Goal: Task Accomplishment & Management: Complete application form

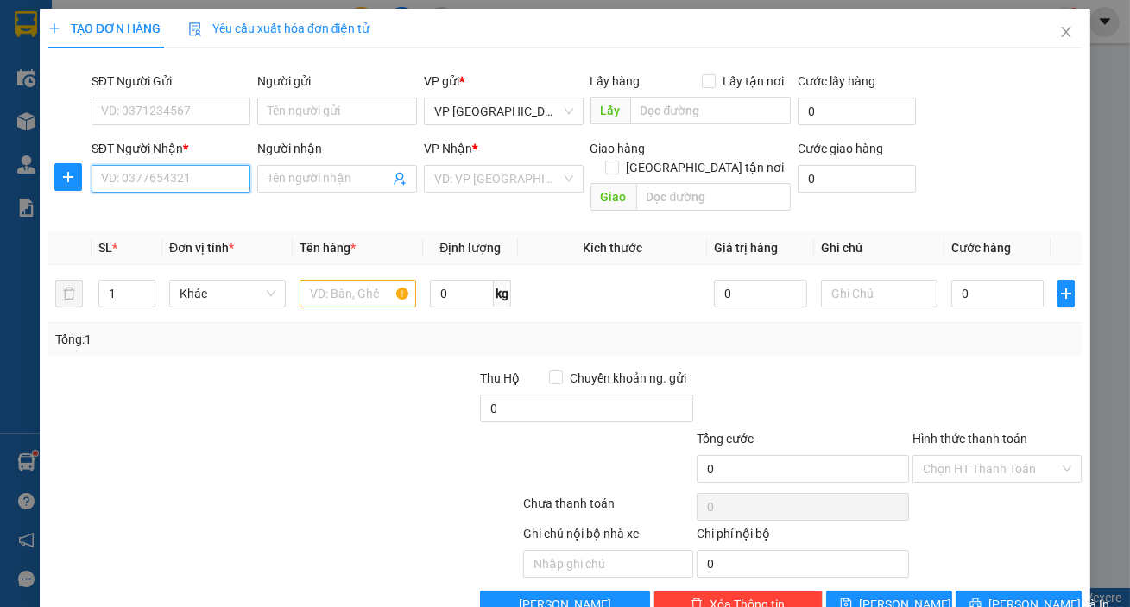
click at [185, 181] on input "SĐT Người Nhận *" at bounding box center [171, 179] width 160 height 28
drag, startPoint x: 117, startPoint y: 179, endPoint x: 117, endPoint y: 206, distance: 27.6
click at [117, 180] on input "0919368890" at bounding box center [171, 179] width 160 height 28
type input "0919368890"
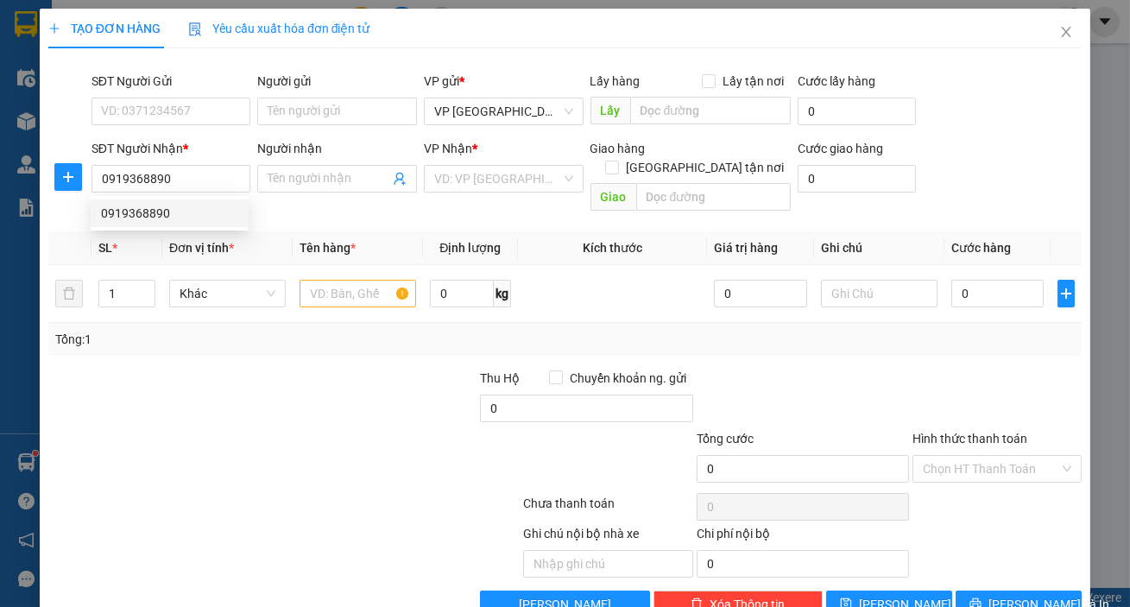
drag, startPoint x: 132, startPoint y: 232, endPoint x: 138, endPoint y: 221, distance: 12.7
click at [134, 230] on body "Kết quả tìm kiếm ( 0 ) Bộ lọc No Data du.ductruong 1 Điều hành xe Kho hàng mới …" at bounding box center [565, 303] width 1130 height 607
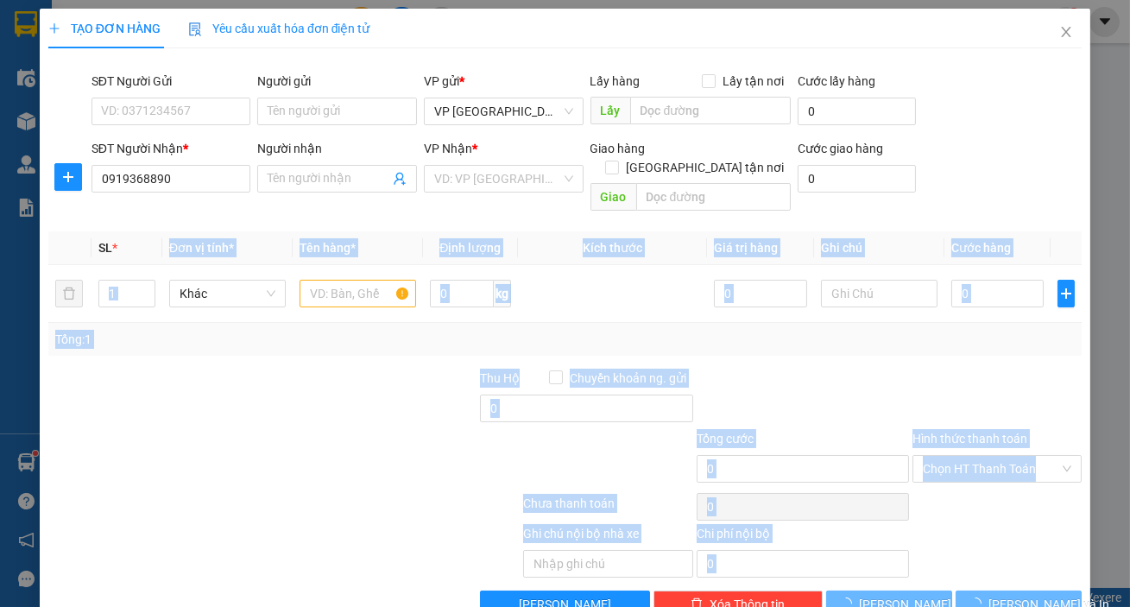
click at [138, 238] on div "SL *" at bounding box center [126, 247] width 57 height 19
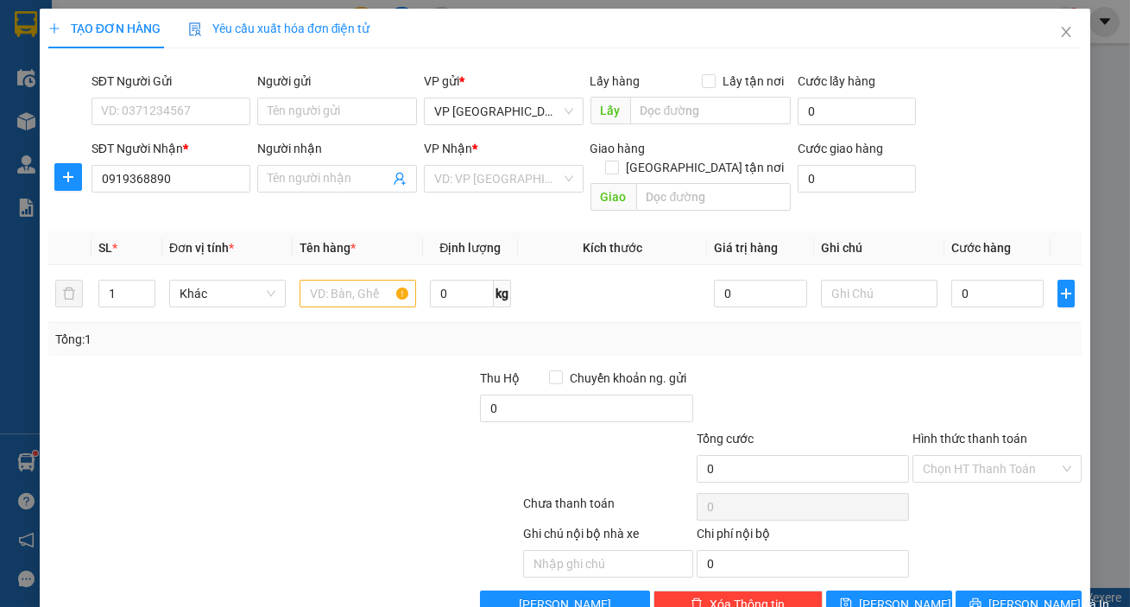
click at [518, 195] on div "VP Nhận * VD: VP [GEOGRAPHIC_DATA]" at bounding box center [504, 169] width 160 height 60
click at [505, 189] on input "search" at bounding box center [497, 179] width 127 height 26
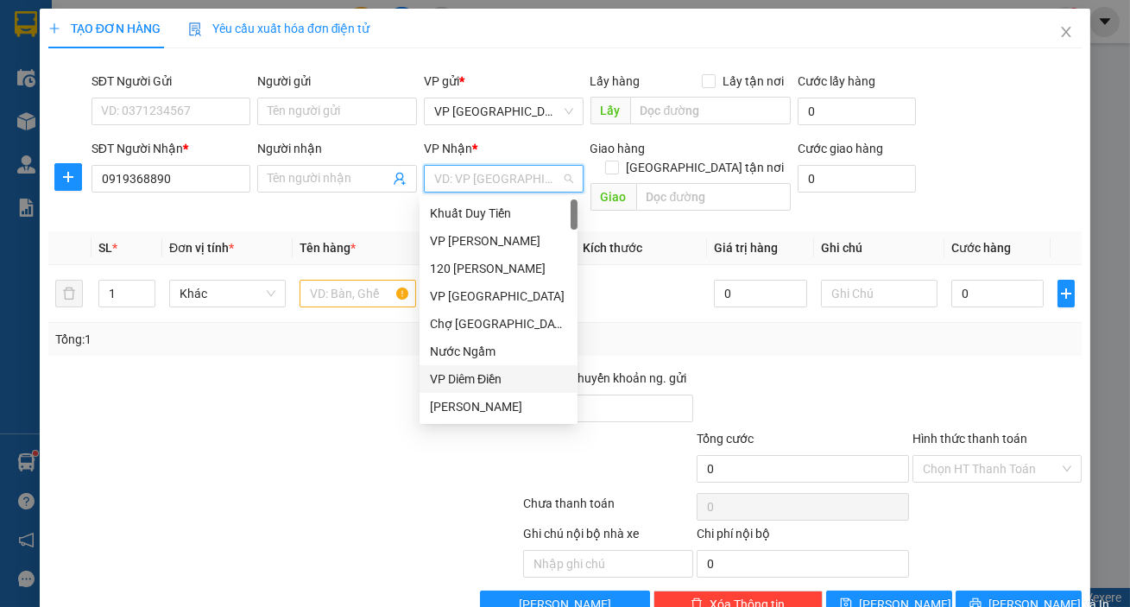
click at [478, 372] on div "VP Diêm Điền" at bounding box center [498, 378] width 137 height 19
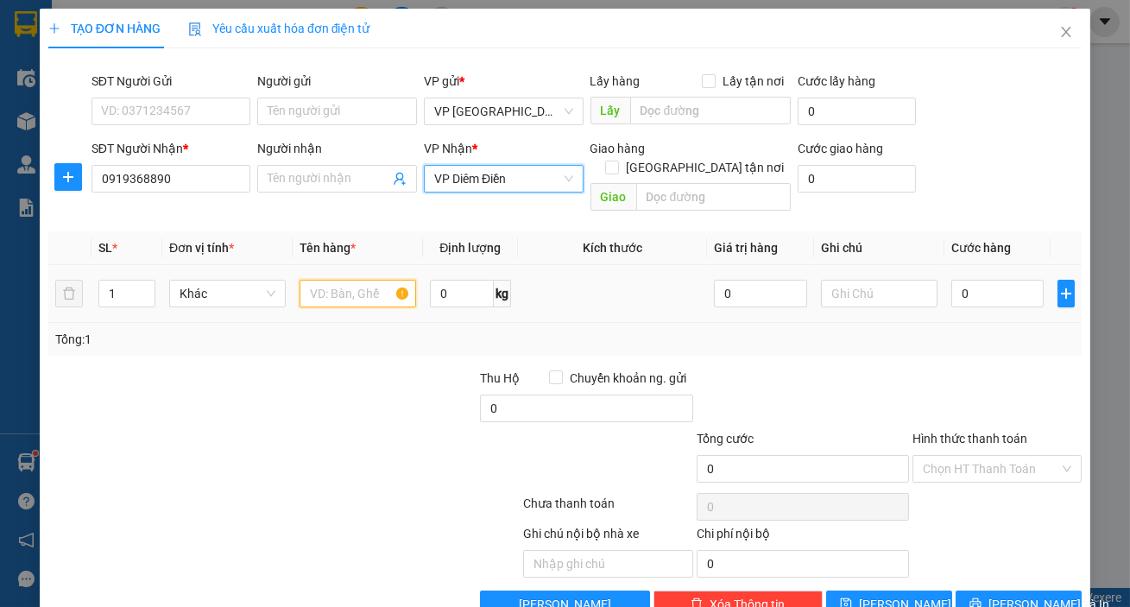
drag, startPoint x: 325, startPoint y: 272, endPoint x: 323, endPoint y: 284, distance: 12.4
click at [326, 280] on input "text" at bounding box center [358, 294] width 117 height 28
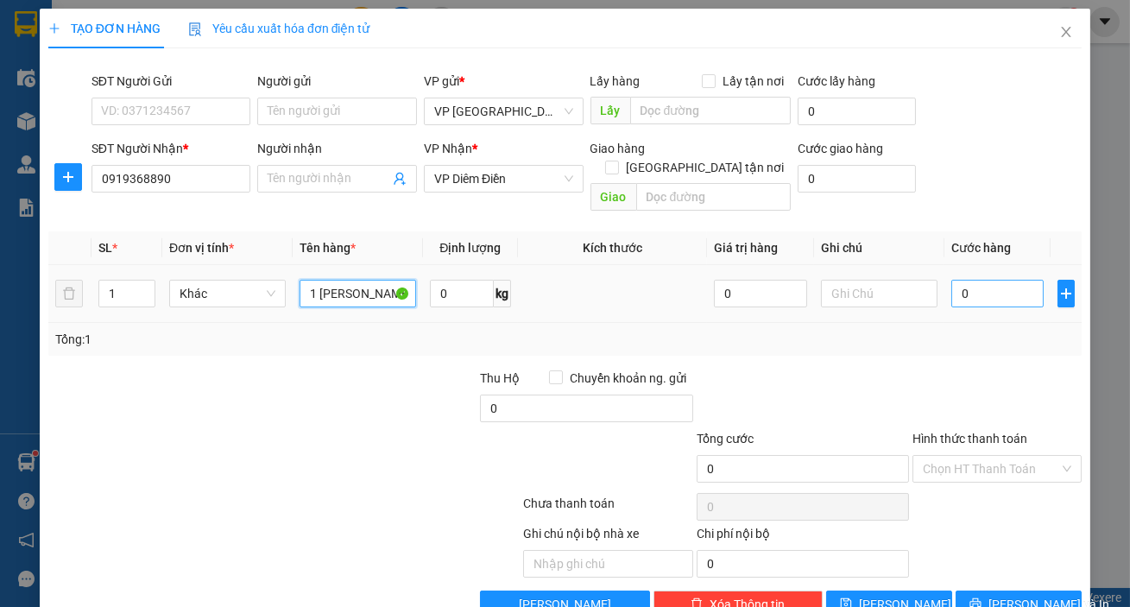
type input "1 [PERSON_NAME]"
click at [975, 280] on input "0" at bounding box center [997, 294] width 93 height 28
type input "004"
type input "4"
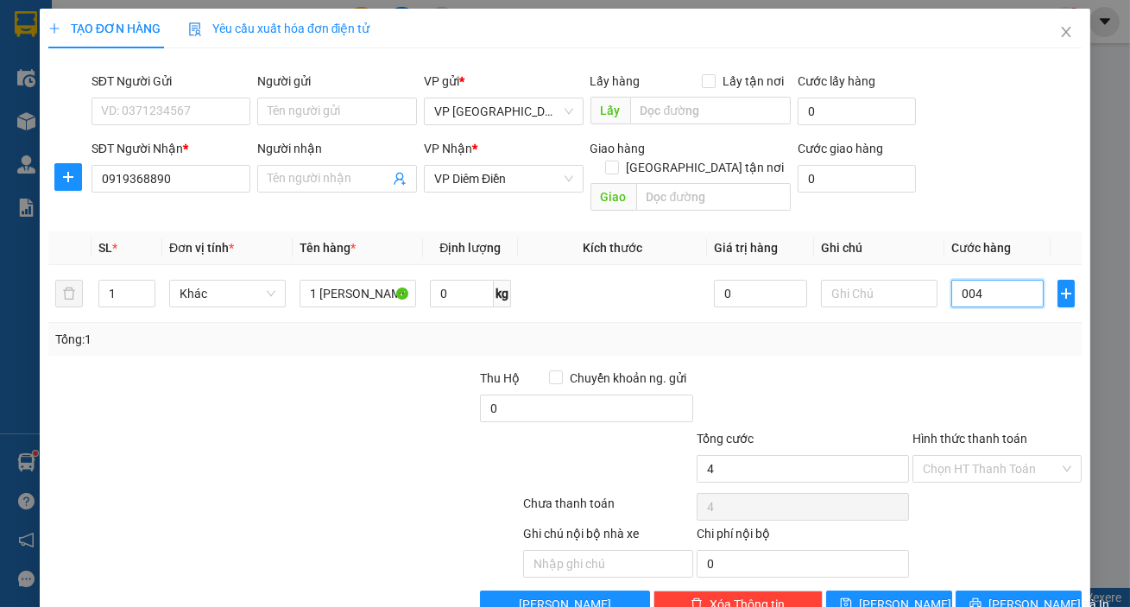
type input "0.040"
type input "40"
type input "40.000"
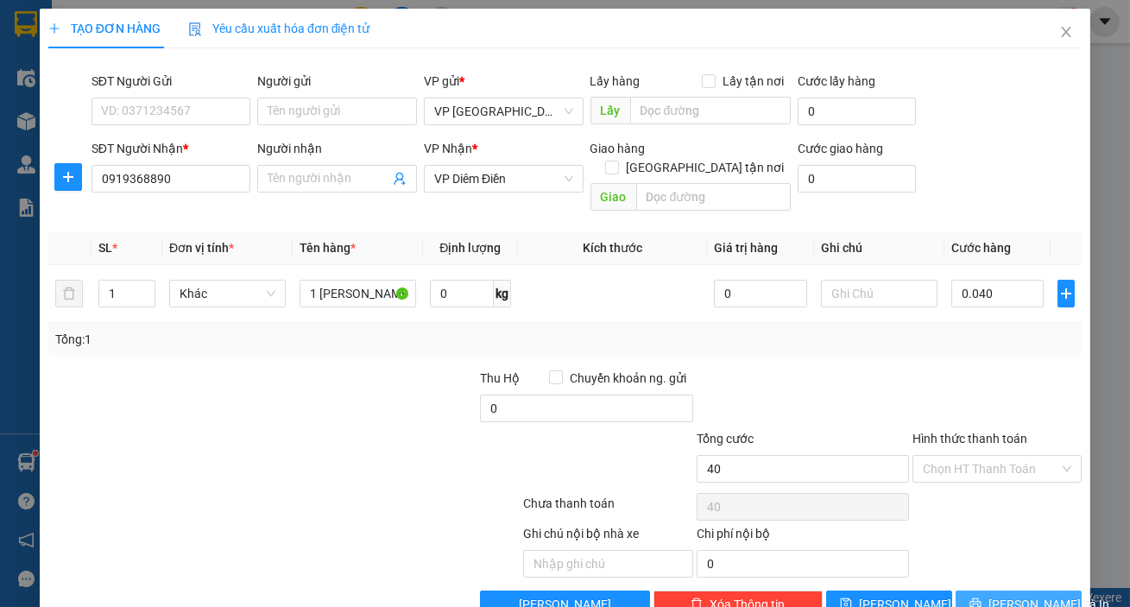
type input "40.000"
drag, startPoint x: 1010, startPoint y: 584, endPoint x: 1000, endPoint y: 588, distance: 10.1
click at [1009, 595] on span "[PERSON_NAME] và In" at bounding box center [1048, 604] width 121 height 19
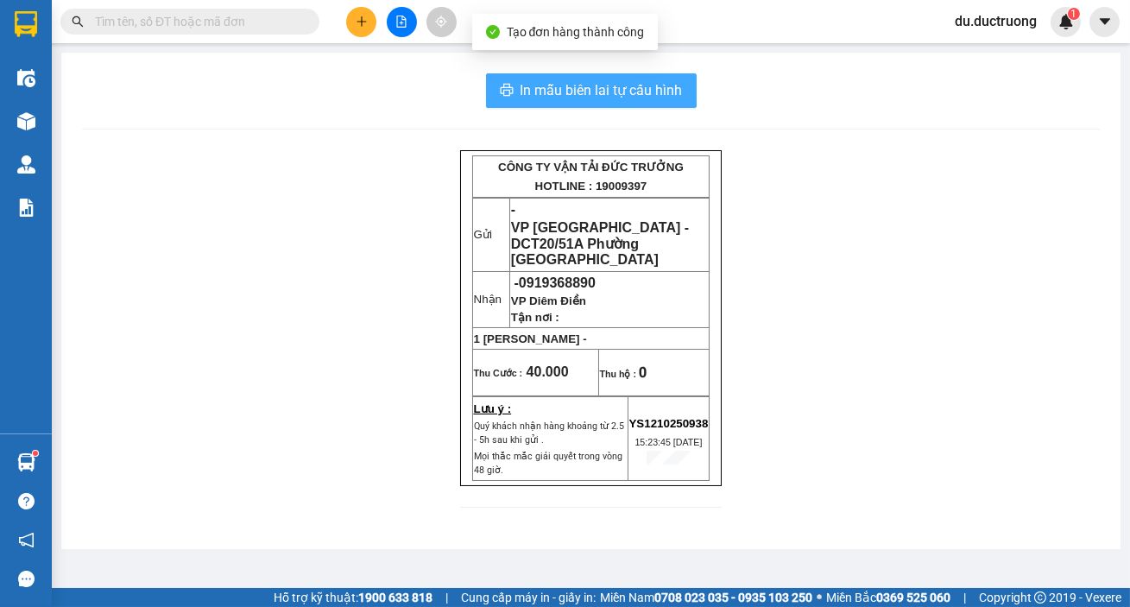
click at [665, 100] on span "In mẫu biên lai tự cấu hình" at bounding box center [601, 90] width 162 height 22
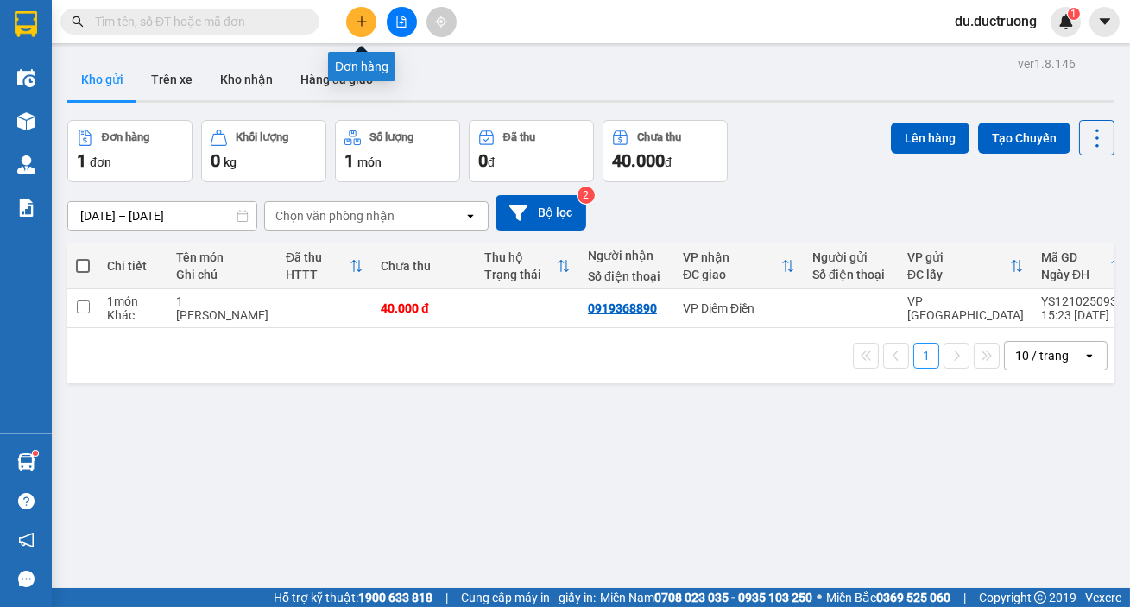
click at [371, 28] on button at bounding box center [361, 22] width 30 height 30
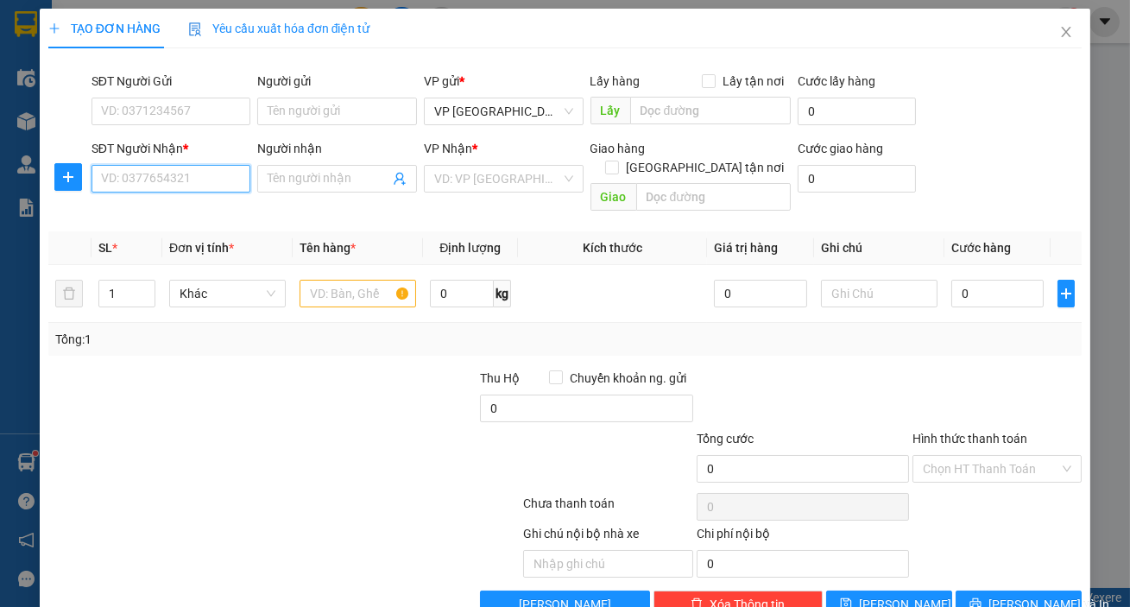
click at [210, 179] on input "SĐT Người Nhận *" at bounding box center [171, 179] width 160 height 28
drag, startPoint x: 207, startPoint y: 216, endPoint x: 238, endPoint y: 216, distance: 31.1
click at [211, 213] on div "0928335555" at bounding box center [169, 213] width 137 height 19
type input "0928335555"
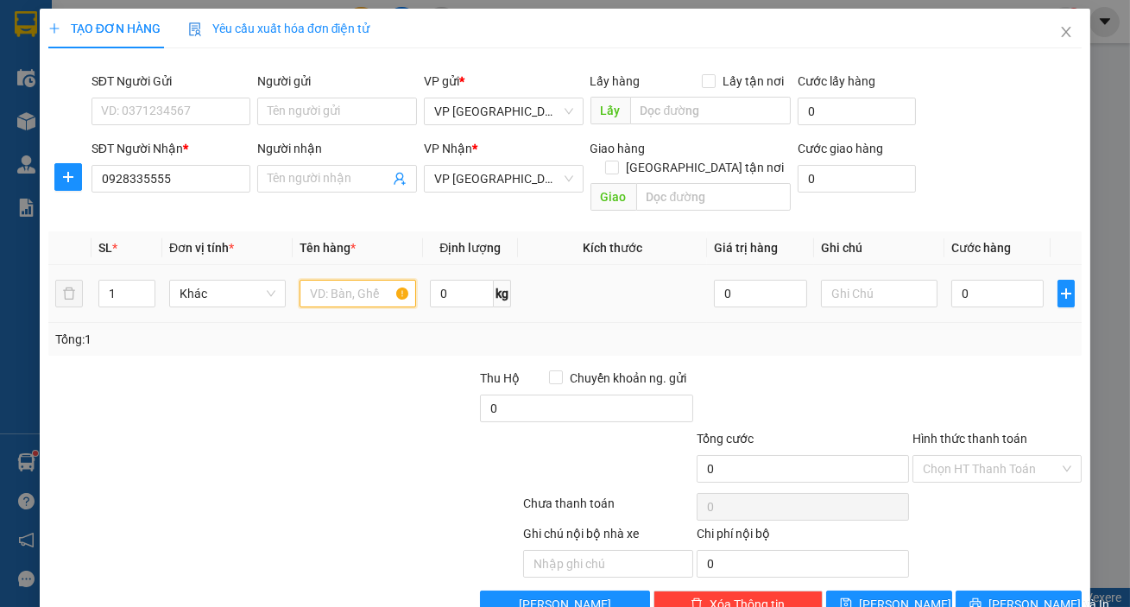
click at [328, 281] on input "text" at bounding box center [358, 294] width 117 height 28
click at [508, 207] on div "Transit Pickup Surcharge Ids Transit Deliver Surcharge Ids Transit Deliver Surc…" at bounding box center [564, 340] width 1033 height 556
click at [508, 173] on span "VP [GEOGRAPHIC_DATA]" at bounding box center [503, 179] width 139 height 26
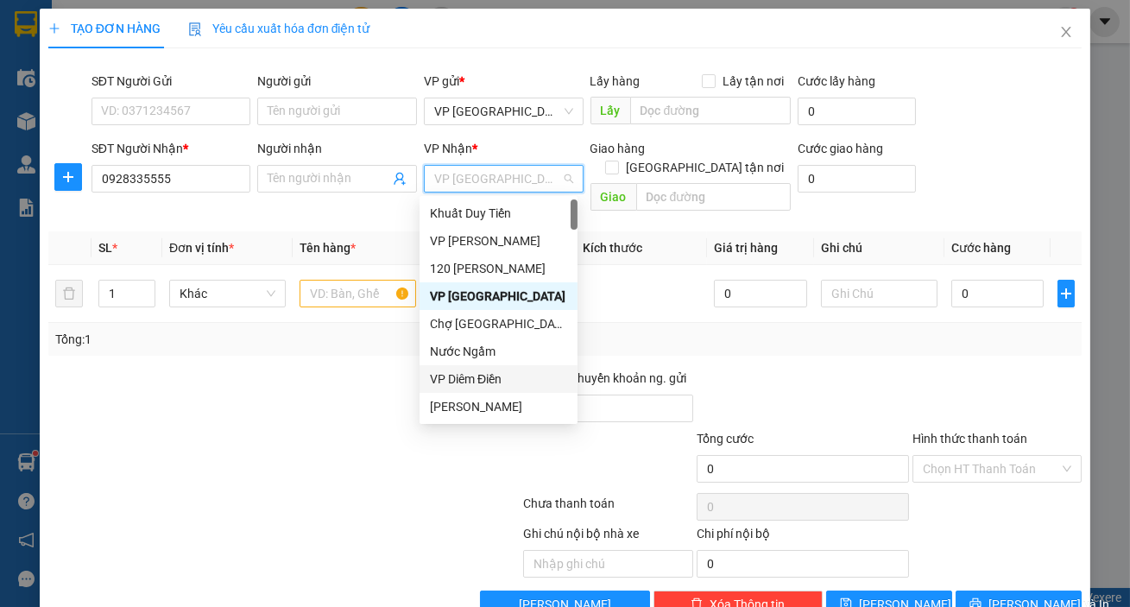
drag, startPoint x: 492, startPoint y: 375, endPoint x: 487, endPoint y: 354, distance: 22.2
click at [492, 375] on div "VP Diêm Điền" at bounding box center [498, 378] width 137 height 19
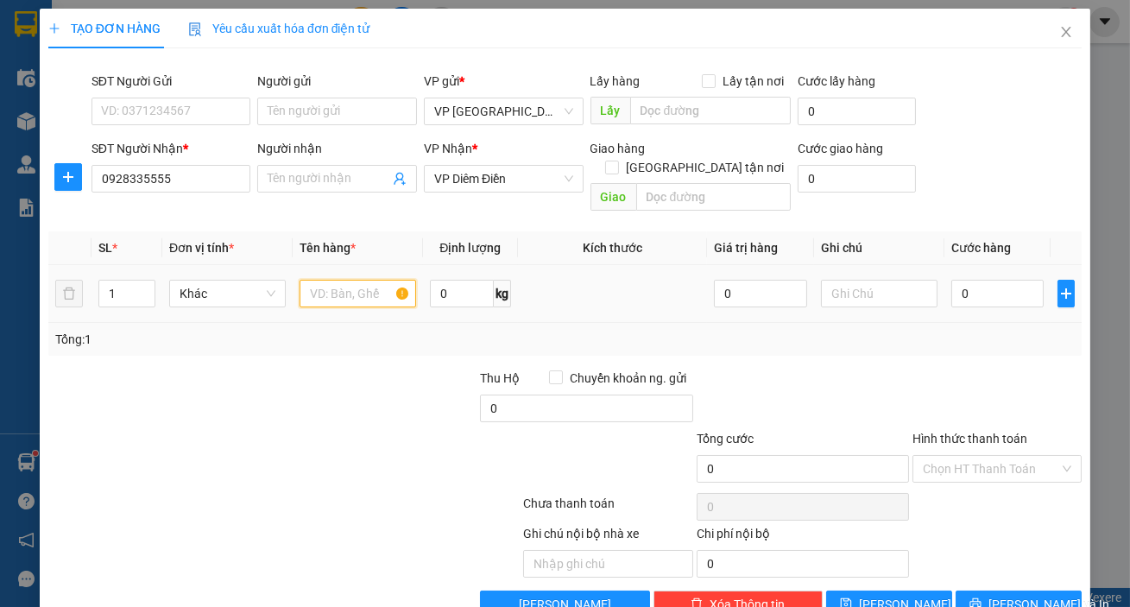
click at [379, 282] on input "text" at bounding box center [358, 294] width 117 height 28
type input "1 kiện đen"
click at [976, 280] on input "0" at bounding box center [997, 294] width 93 height 28
type input "005"
type input "5"
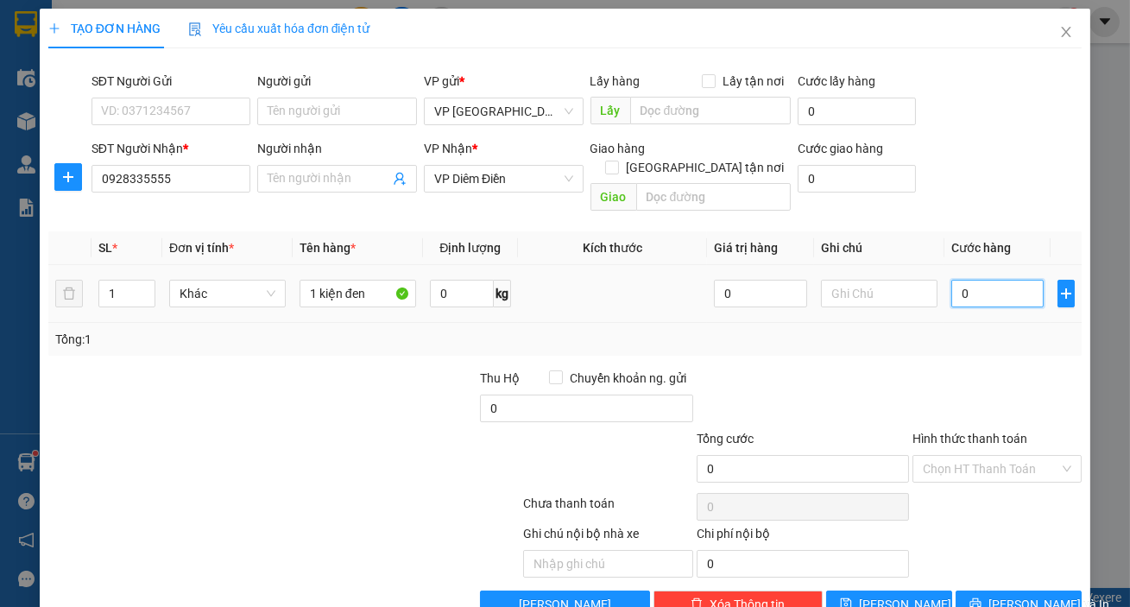
type input "5"
type input "0.050"
type input "50"
type input "50.000"
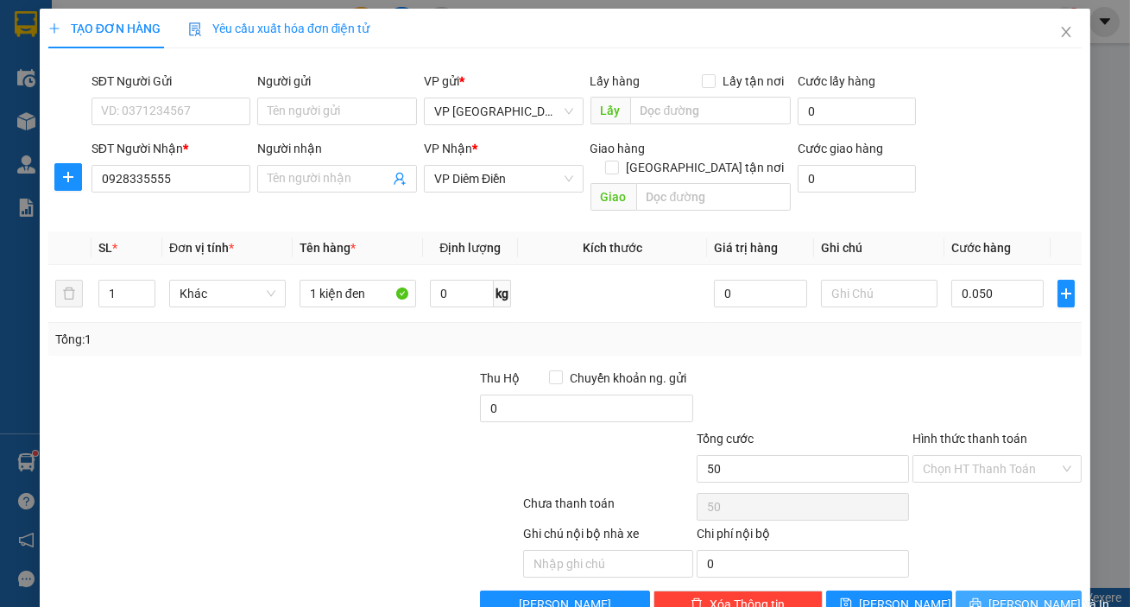
type input "50.000"
click at [1004, 595] on span "[PERSON_NAME] và In" at bounding box center [1048, 604] width 121 height 19
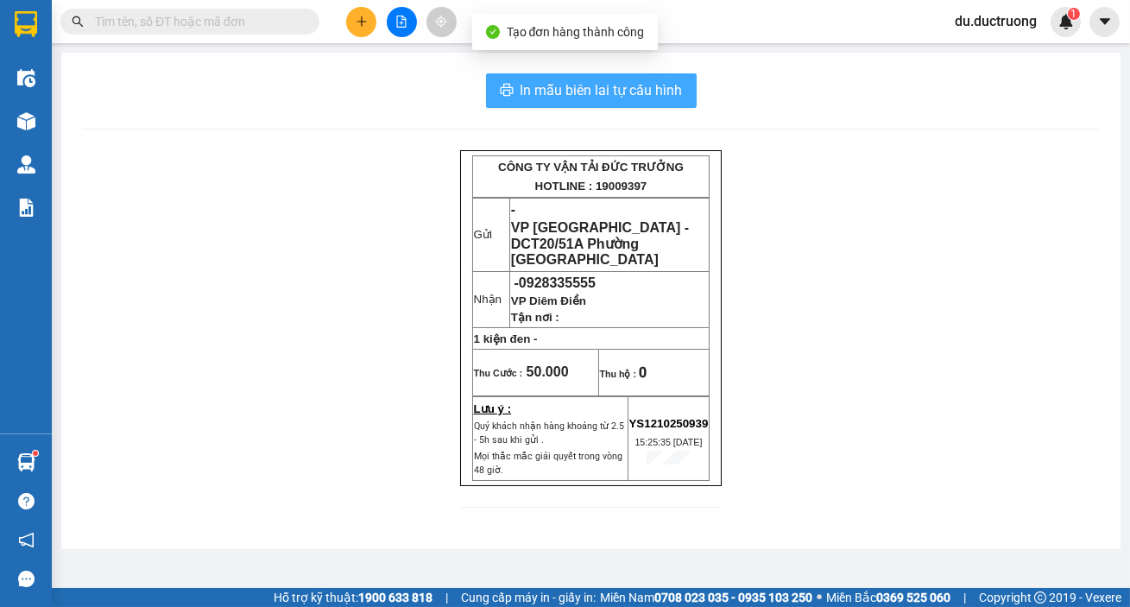
click at [598, 92] on span "In mẫu biên lai tự cấu hình" at bounding box center [601, 90] width 162 height 22
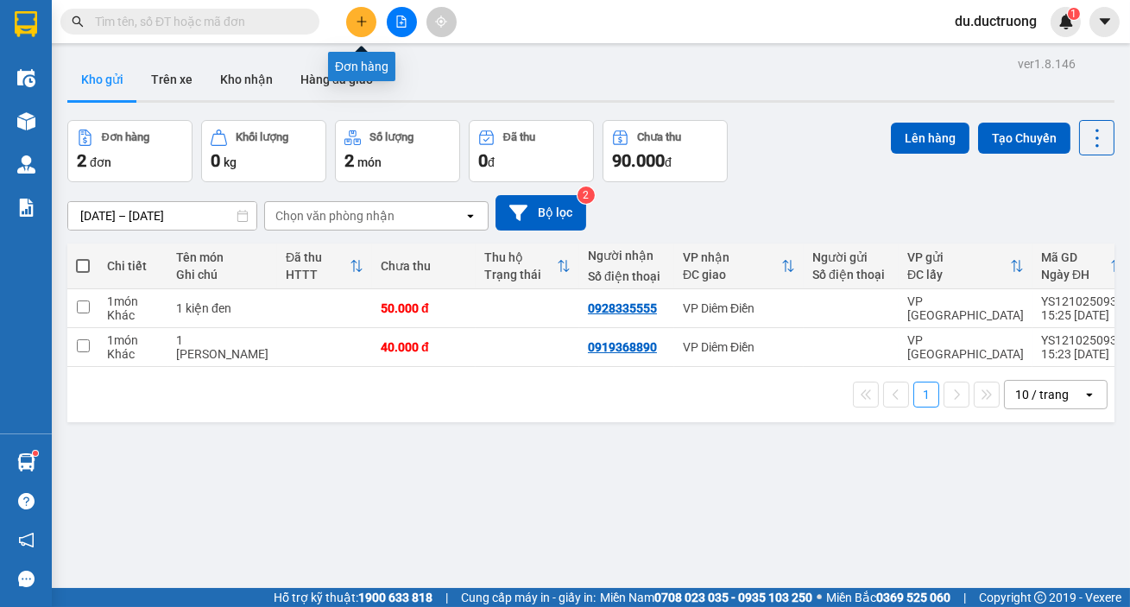
click at [368, 30] on button at bounding box center [361, 22] width 30 height 30
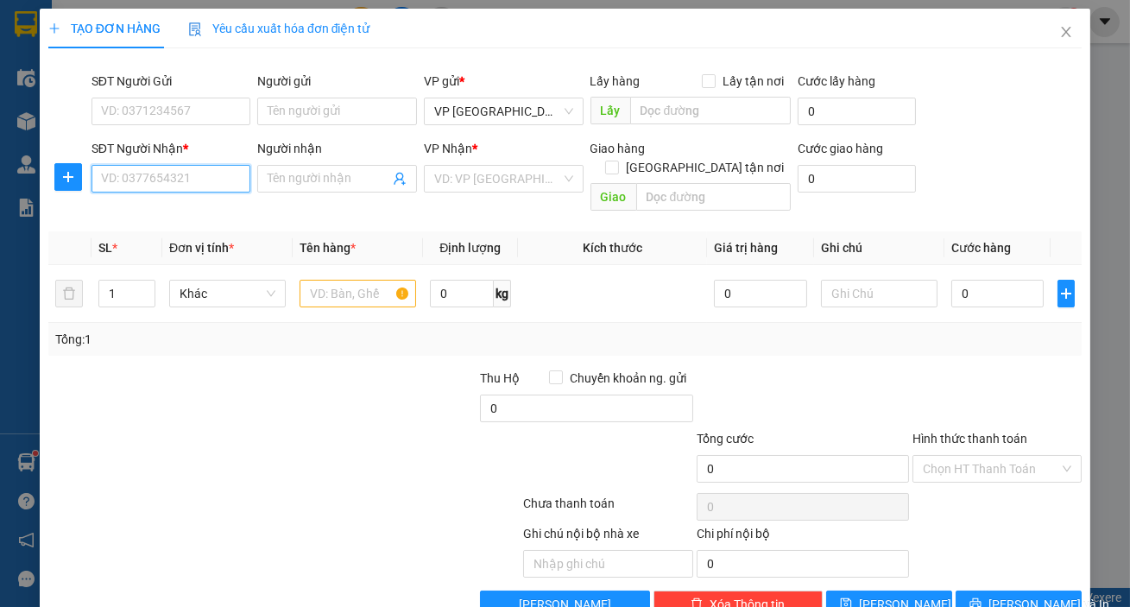
click at [215, 176] on input "SĐT Người Nhận *" at bounding box center [171, 179] width 160 height 28
click at [209, 218] on div "0856248363" at bounding box center [169, 213] width 137 height 19
type input "0856248363"
click at [347, 276] on div at bounding box center [358, 293] width 117 height 35
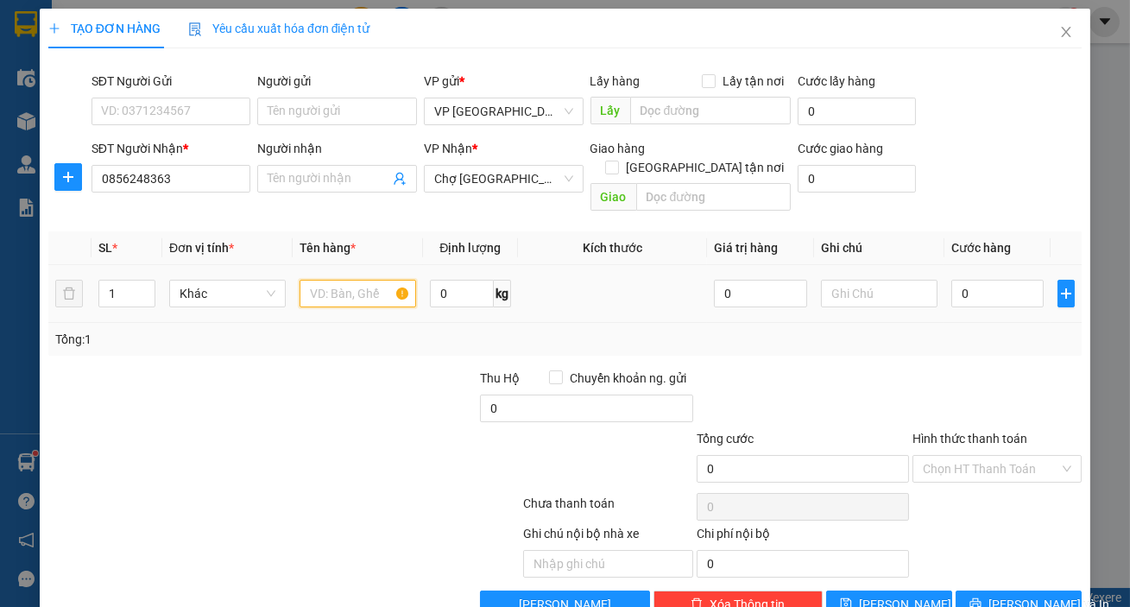
click at [337, 280] on input "text" at bounding box center [358, 294] width 117 height 28
type input "1 xốp"
drag, startPoint x: 956, startPoint y: 281, endPoint x: 965, endPoint y: 299, distance: 20.5
click at [956, 281] on input "0" at bounding box center [997, 294] width 93 height 28
type input "006"
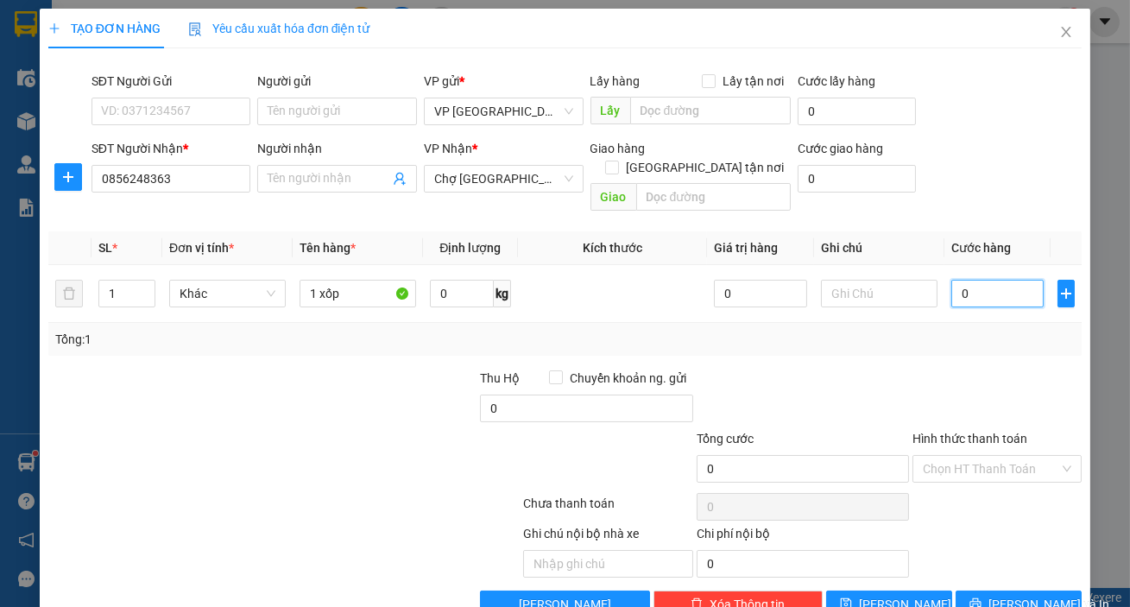
type input "6"
type input "0.060"
type input "60"
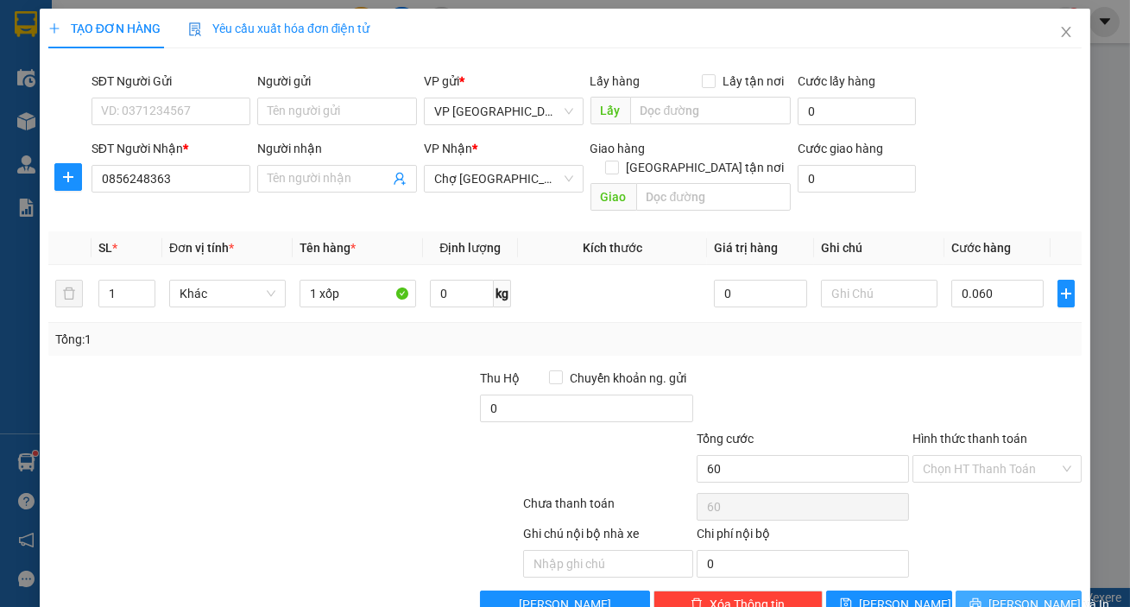
type input "60.000"
click at [1014, 590] on button "[PERSON_NAME] và In" at bounding box center [1019, 604] width 126 height 28
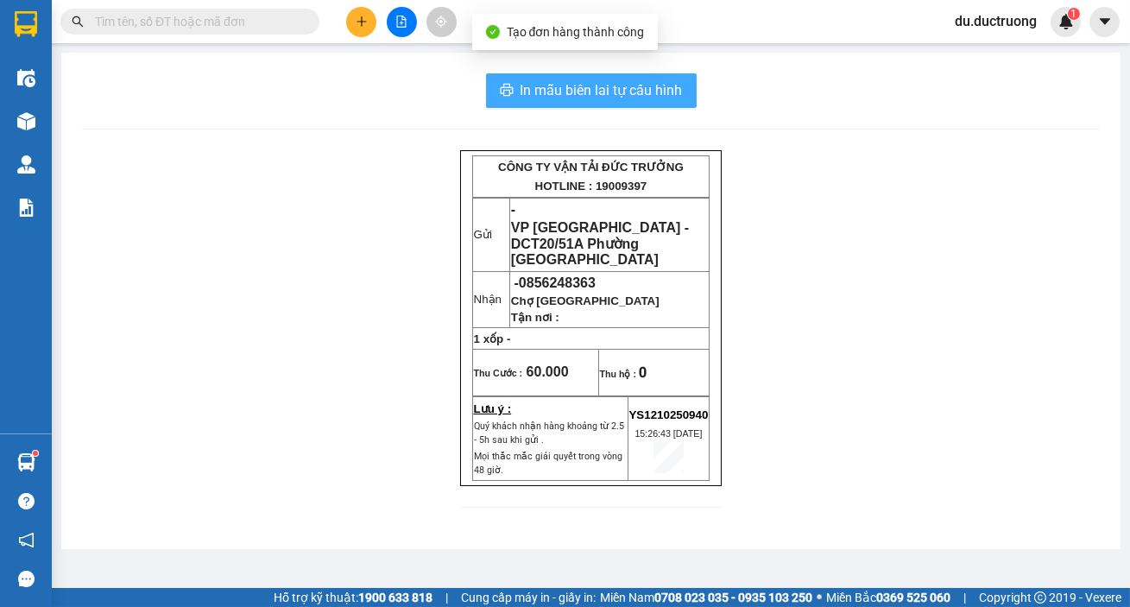
click at [578, 86] on span "In mẫu biên lai tự cấu hình" at bounding box center [601, 90] width 162 height 22
